Goal: Task Accomplishment & Management: Manage account settings

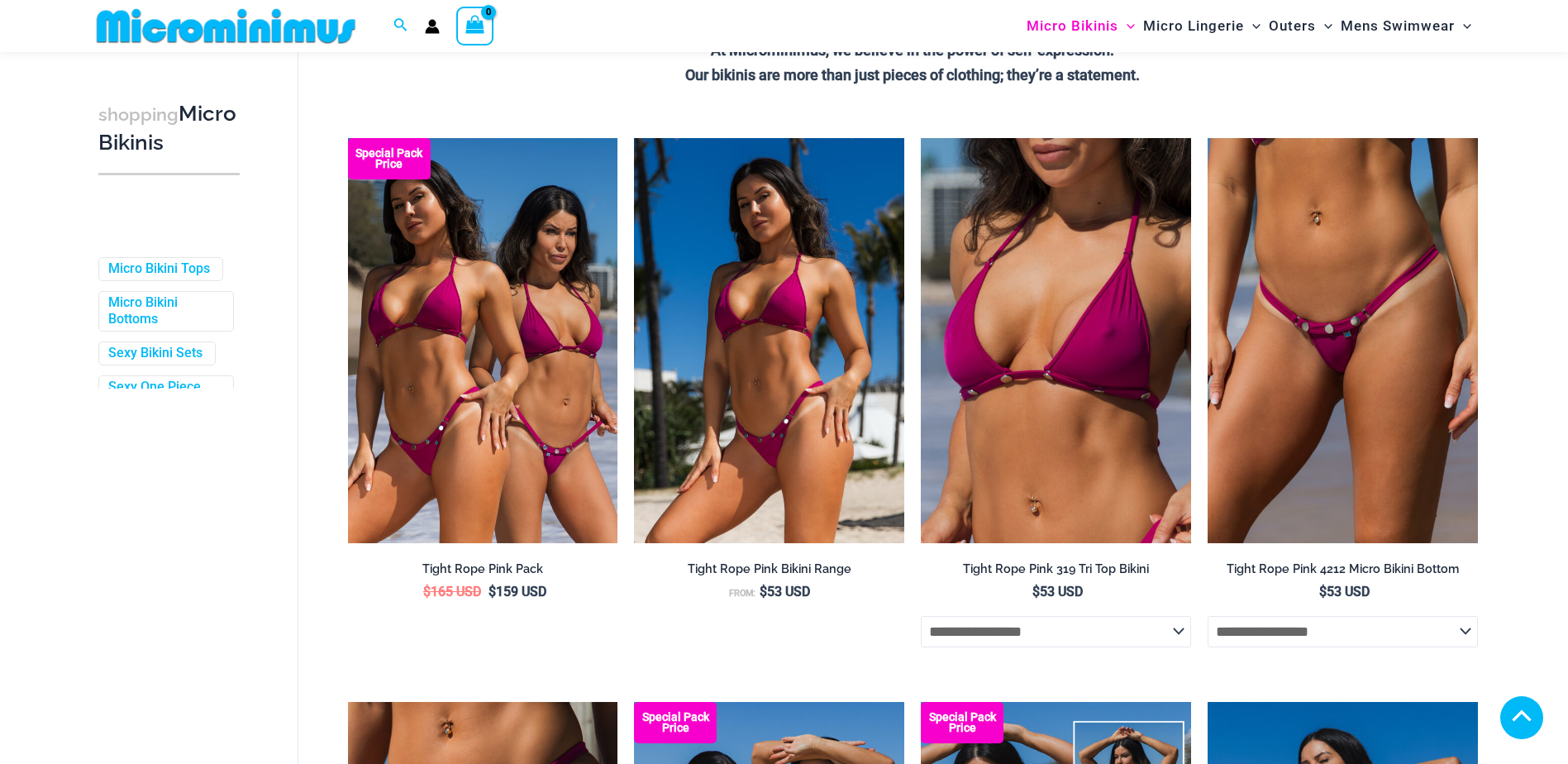
scroll to position [818, 0]
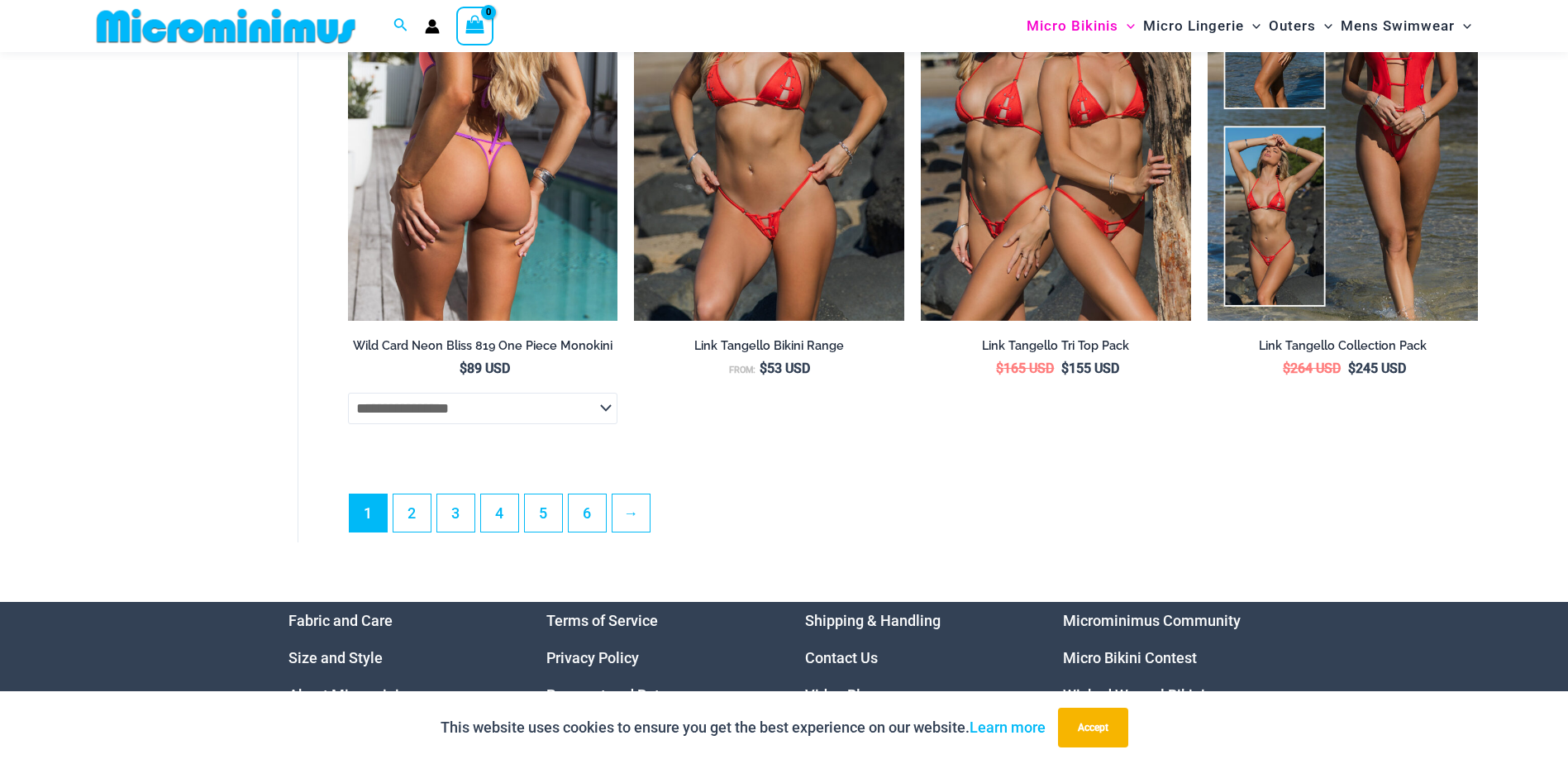
scroll to position [4603, 0]
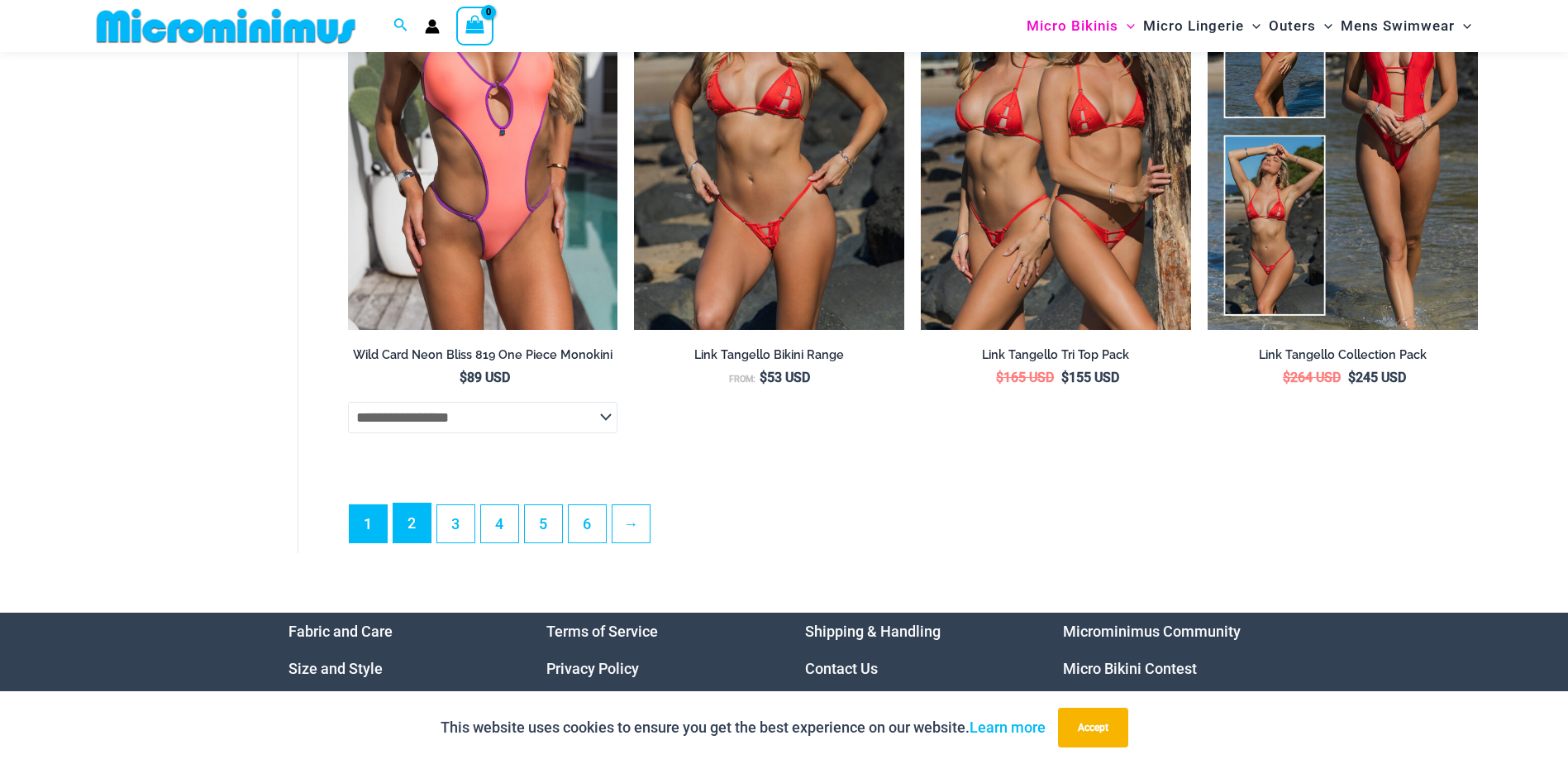
click at [412, 542] on link "2" at bounding box center [412, 523] width 37 height 39
click at [411, 542] on link "2" at bounding box center [412, 523] width 37 height 39
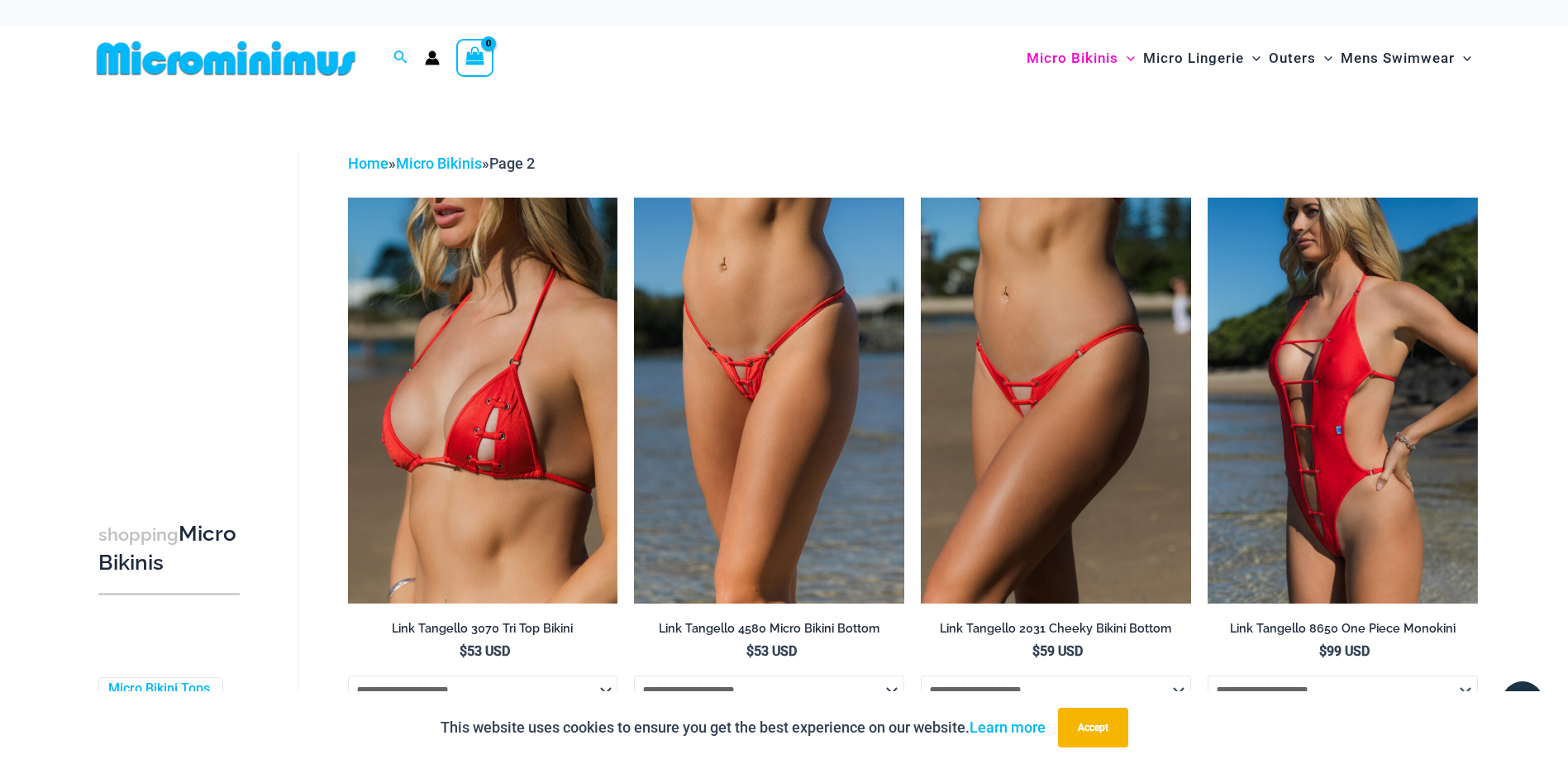
click at [427, 65] on icon "Account icon link" at bounding box center [432, 62] width 14 height 7
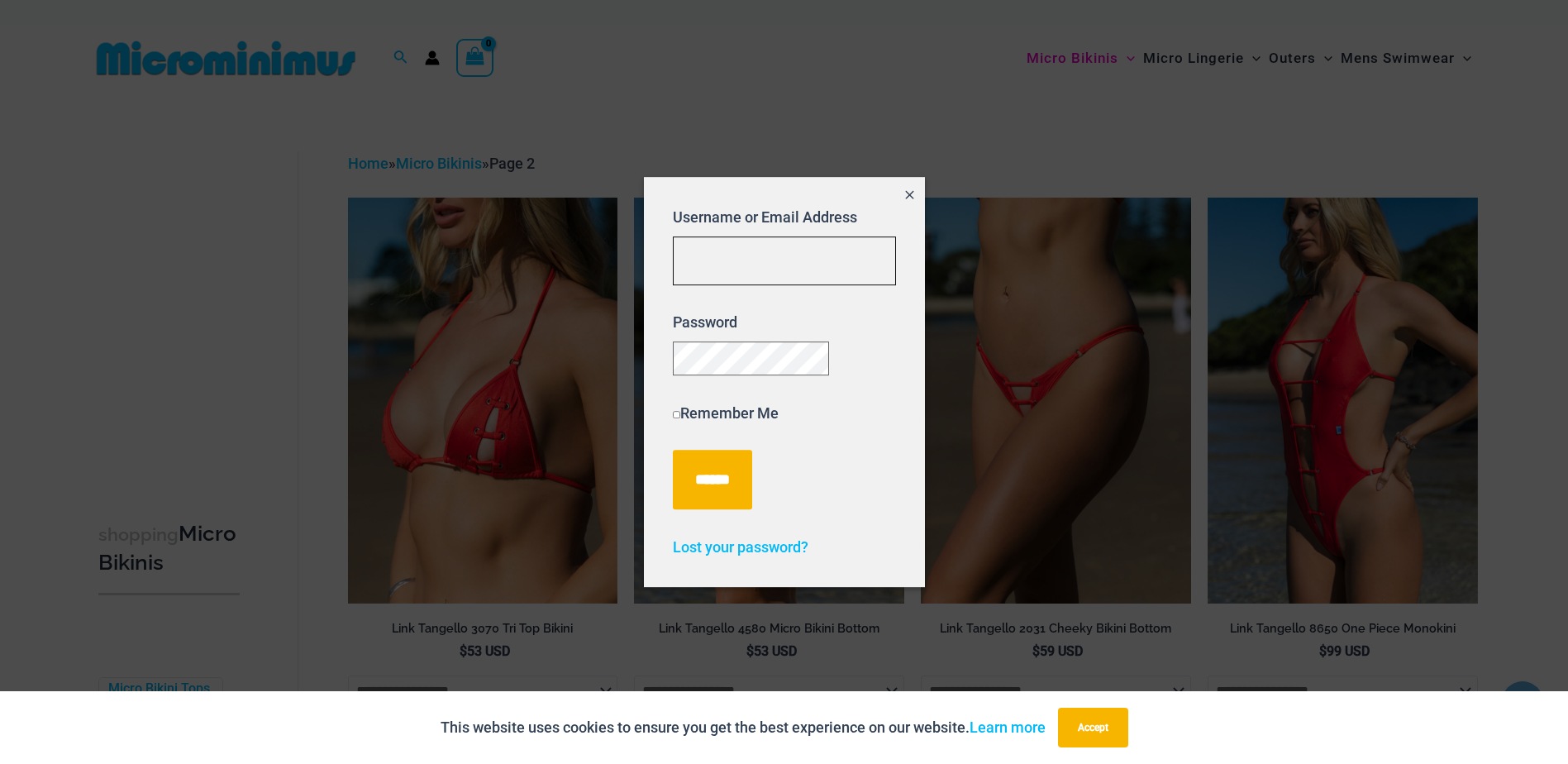
click at [761, 247] on input "Username or Email Address" at bounding box center [784, 260] width 224 height 48
type input "**********"
